Goal: Contribute content

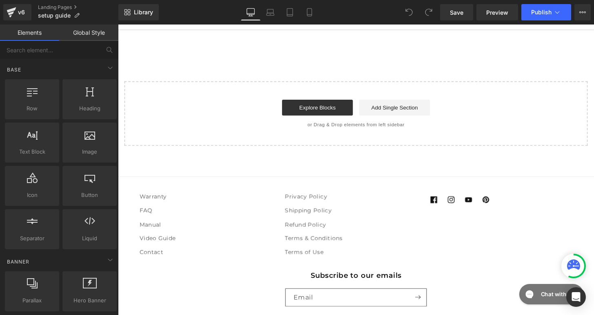
scroll to position [875, 0]
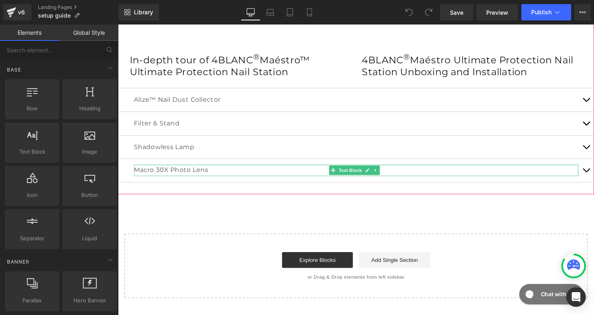
click at [337, 175] on span at bounding box center [341, 176] width 9 height 10
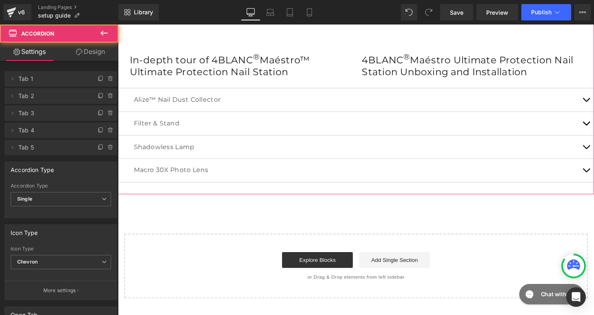
click at [594, 171] on button "button" at bounding box center [604, 176] width 16 height 24
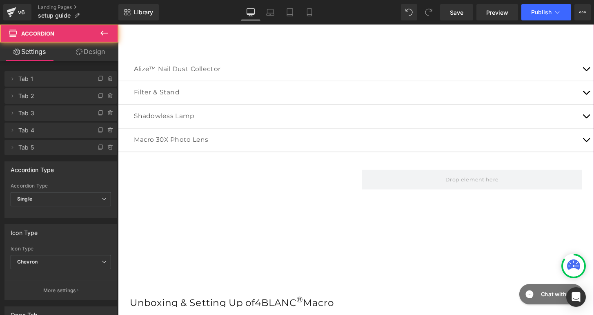
scroll to position [690, 0]
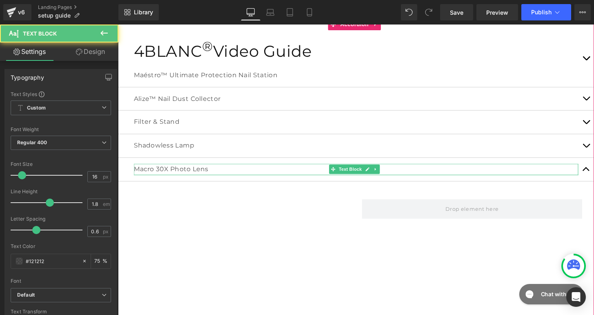
click at [170, 174] on p "Macro 30X Photo Lens" at bounding box center [365, 175] width 462 height 12
click at [160, 174] on p "Macro 30X Photo Lens" at bounding box center [365, 175] width 462 height 12
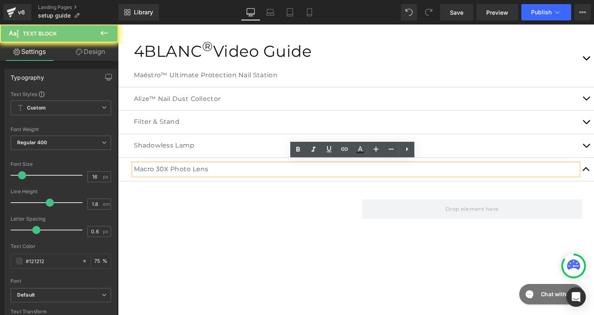
click at [183, 172] on p "Macro 30X Photo Lens" at bounding box center [365, 175] width 462 height 12
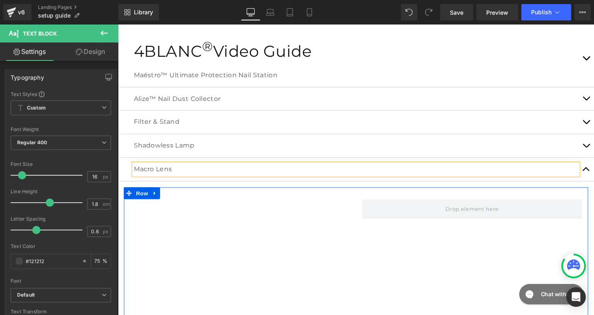
click at [419, 263] on div "Youtube Unboxing & Setting Up of 4BLANC ® Macro 30X Photo Lens Heading Row" at bounding box center [365, 281] width 482 height 174
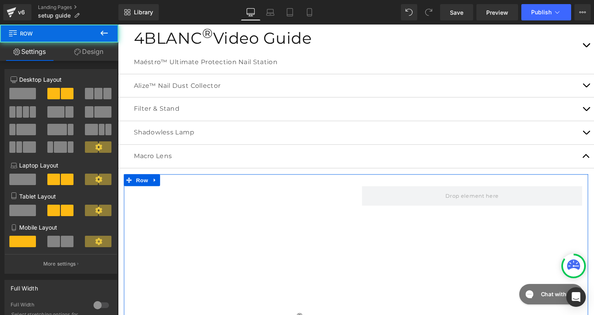
scroll to position [760, 0]
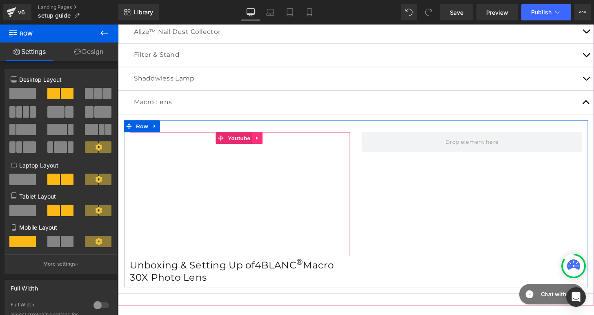
click at [262, 140] on icon at bounding box center [262, 142] width 2 height 4
click at [255, 139] on icon at bounding box center [258, 142] width 6 height 6
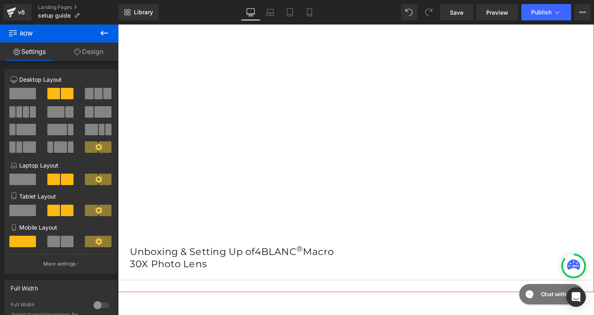
scroll to position [848, 0]
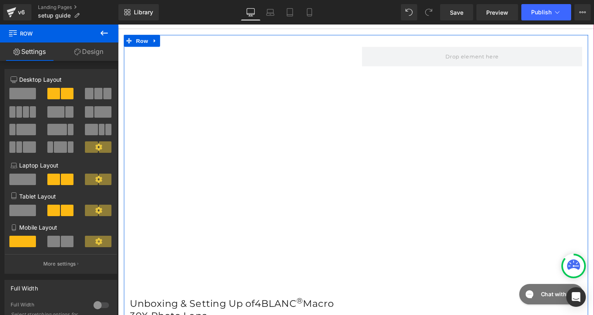
click at [390, 207] on div "Youtube Youtube Unboxing & Setting Up of 4BLANC ® Macro 30X Photo Lens Heading …" at bounding box center [365, 186] width 482 height 302
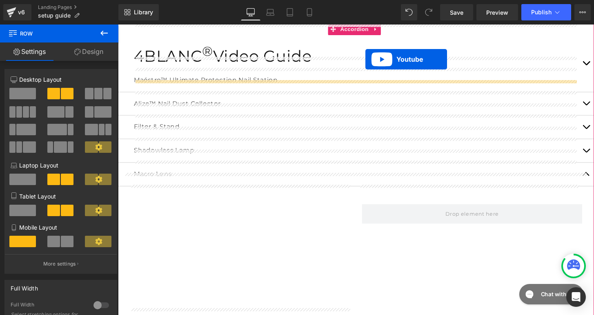
scroll to position [636, 0]
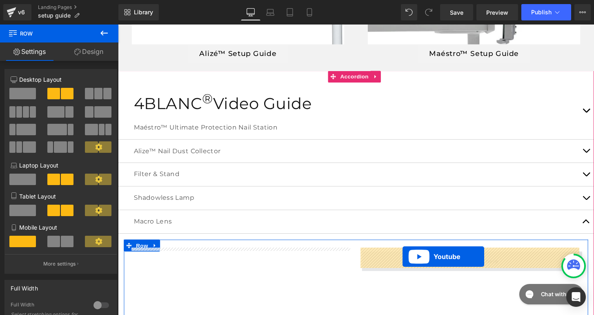
drag, startPoint x: 223, startPoint y: 178, endPoint x: 413, endPoint y: 265, distance: 209.8
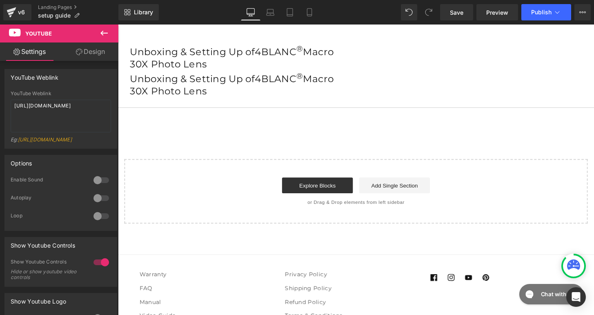
scroll to position [905, 0]
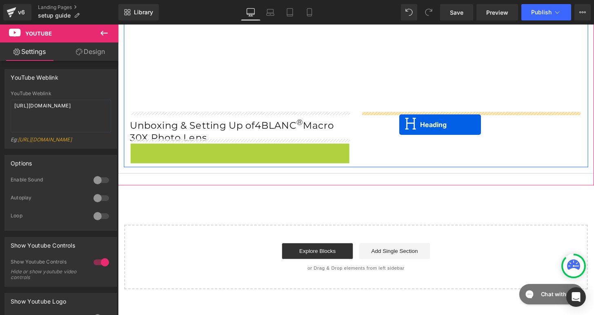
drag, startPoint x: 224, startPoint y: 157, endPoint x: 410, endPoint y: 129, distance: 188.0
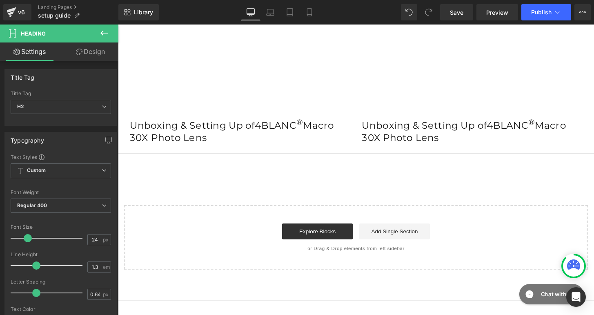
scroll to position [760, 0]
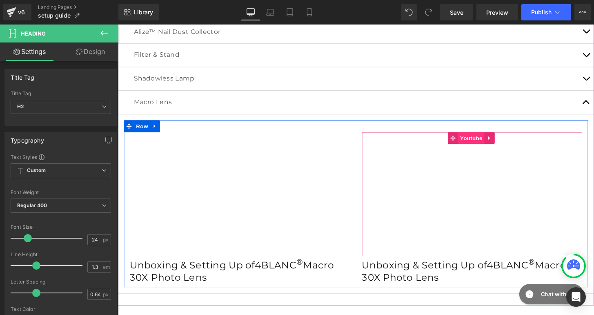
click at [477, 139] on span "Youtube" at bounding box center [484, 142] width 27 height 12
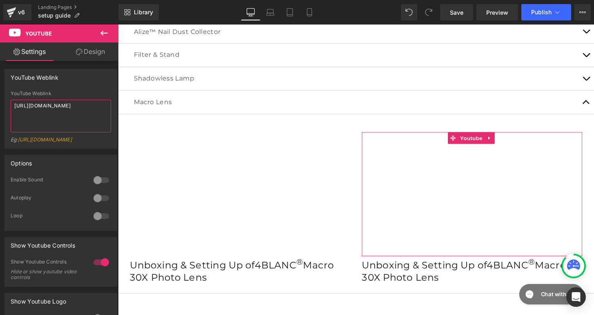
drag, startPoint x: 62, startPoint y: 115, endPoint x: -35, endPoint y: 94, distance: 99.6
click at [0, 94] on html "Youtube You are previewing how the will restyle your page. You can not edit Ele…" at bounding box center [297, 157] width 594 height 315
paste textarea "WmqJbPNb4iI"
type textarea "[URL][DOMAIN_NAME]"
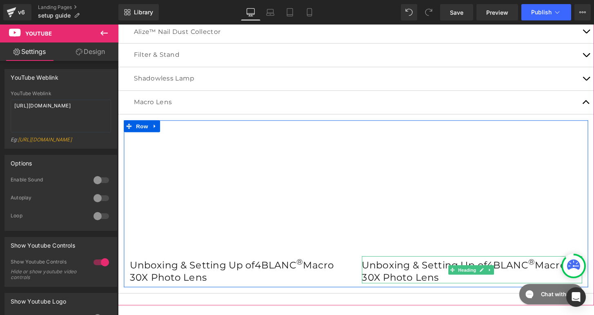
click at [448, 275] on h2 "Unboxing & Setting Up of 4BLANC ® Macro 30X Photo Lens" at bounding box center [485, 279] width 229 height 28
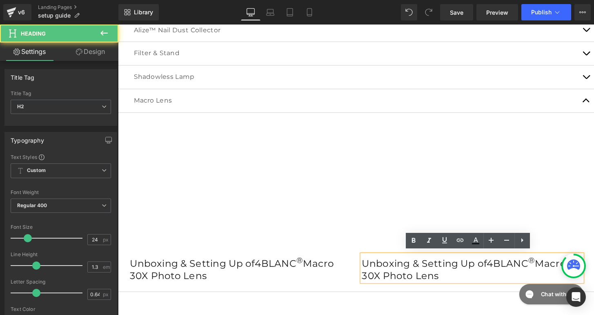
scroll to position [770, 0]
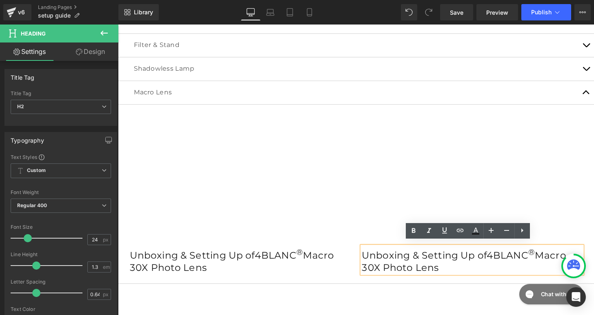
click at [377, 273] on span "Macro 30X Photo Lens" at bounding box center [477, 270] width 212 height 25
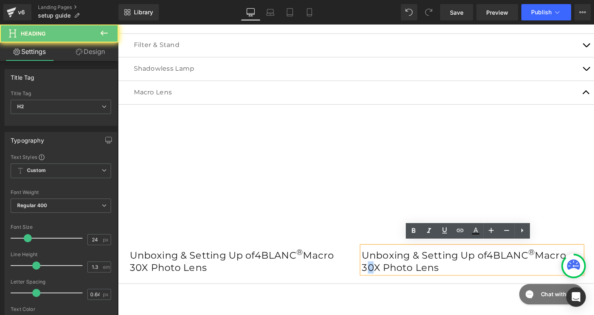
drag, startPoint x: 376, startPoint y: 273, endPoint x: 370, endPoint y: 273, distance: 6.1
click at [371, 273] on span "Macro 30X Photo Lens" at bounding box center [477, 270] width 212 height 25
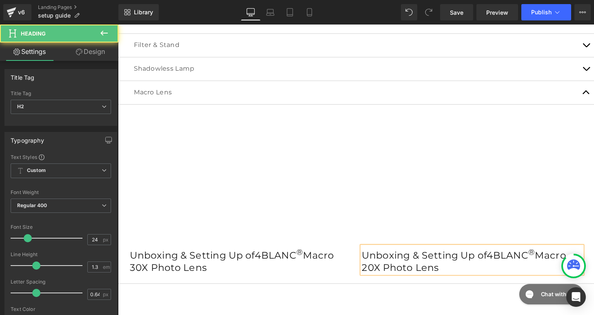
click at [398, 272] on span "Macro 20X Photo Lens" at bounding box center [477, 270] width 212 height 25
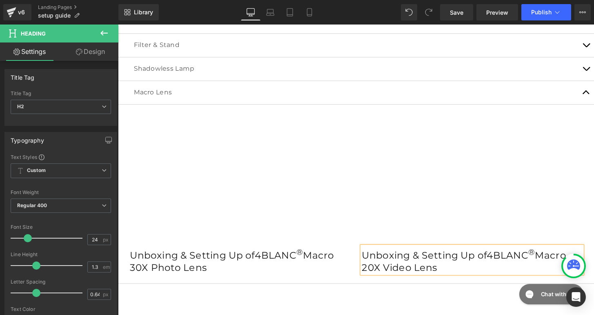
click at [443, 294] on div "4BLANC ® Video Guide Heading Maéstro™ Ultimate Protection Nail Station Text Blo…" at bounding box center [365, 121] width 494 height 367
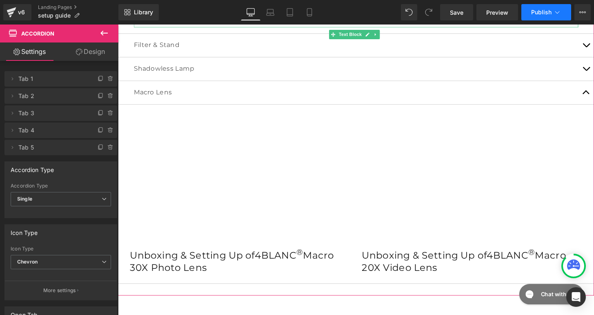
click at [542, 12] on span "Publish" at bounding box center [541, 12] width 20 height 7
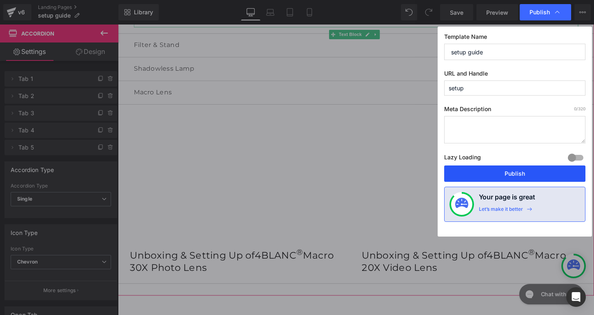
click at [507, 168] on button "Publish" at bounding box center [514, 173] width 141 height 16
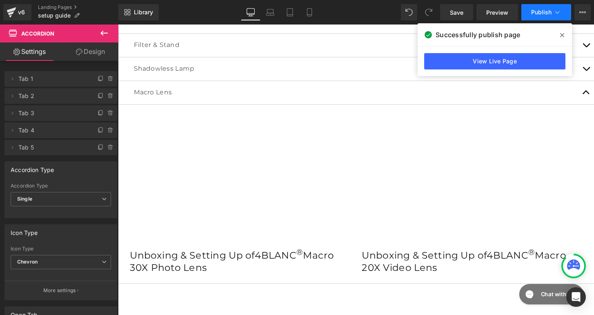
click at [538, 9] on span "Publish" at bounding box center [541, 12] width 20 height 7
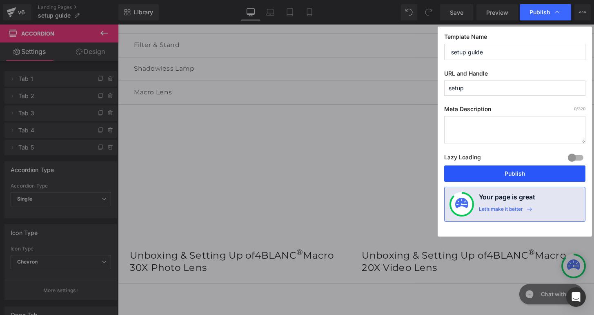
click at [486, 175] on button "Publish" at bounding box center [514, 173] width 141 height 16
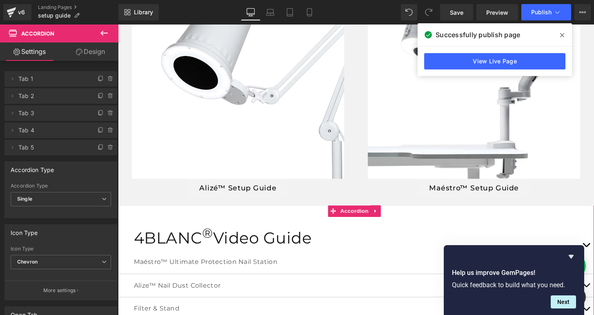
scroll to position [444, 0]
